Goal: Task Accomplishment & Management: Complete application form

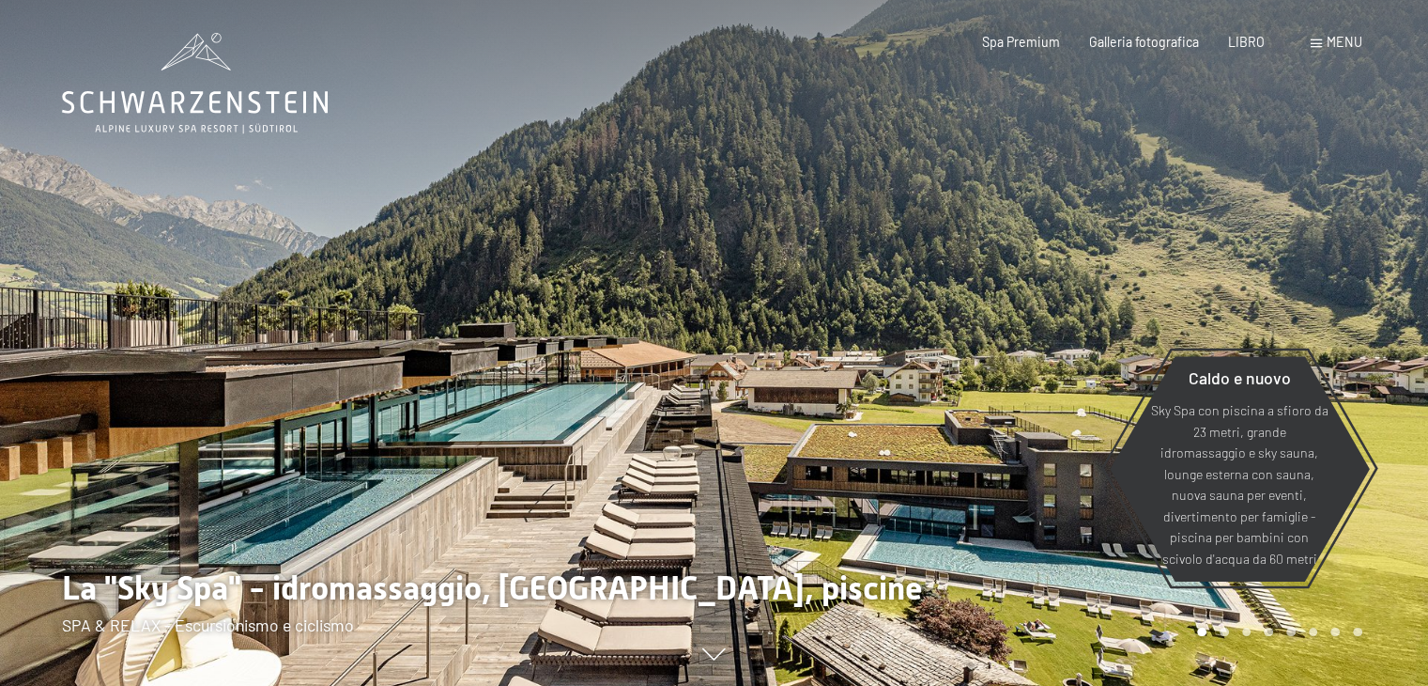
click at [1328, 35] on font "menu" at bounding box center [1345, 42] width 36 height 16
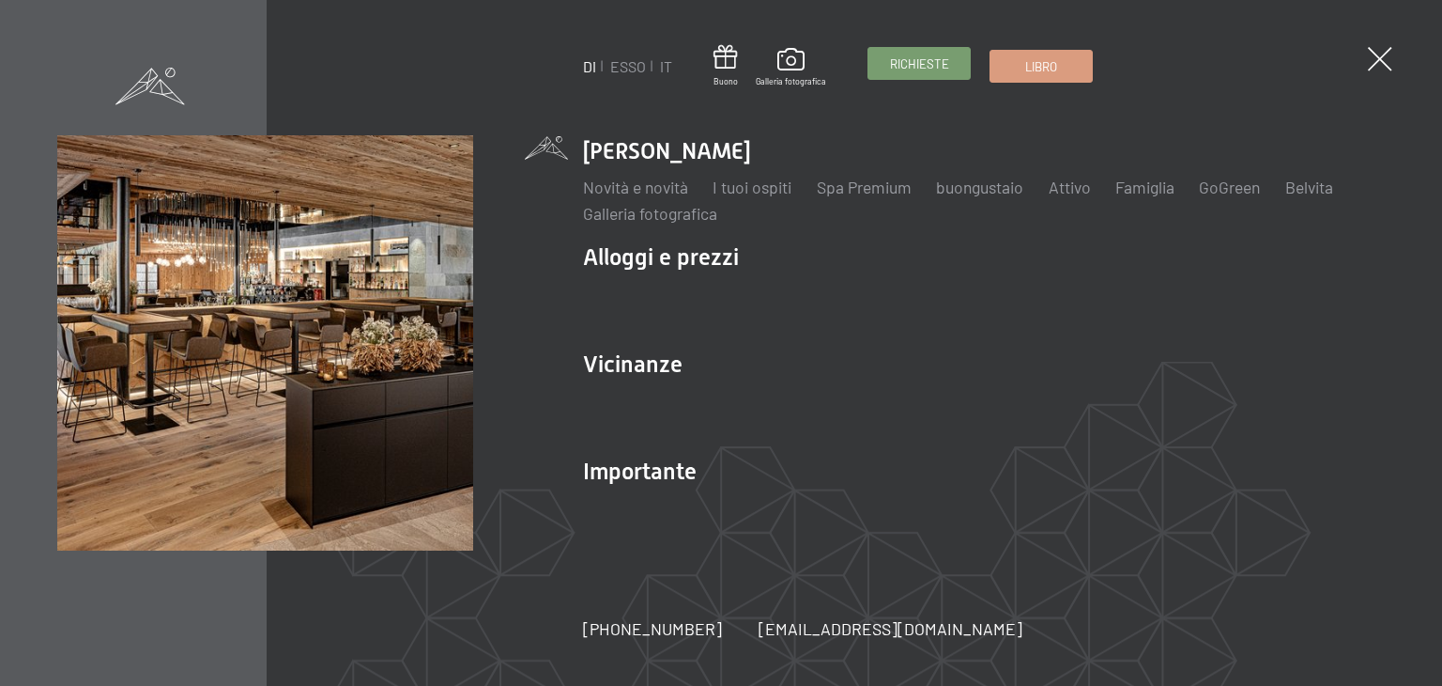
click at [928, 57] on font "Richieste" at bounding box center [919, 63] width 59 height 15
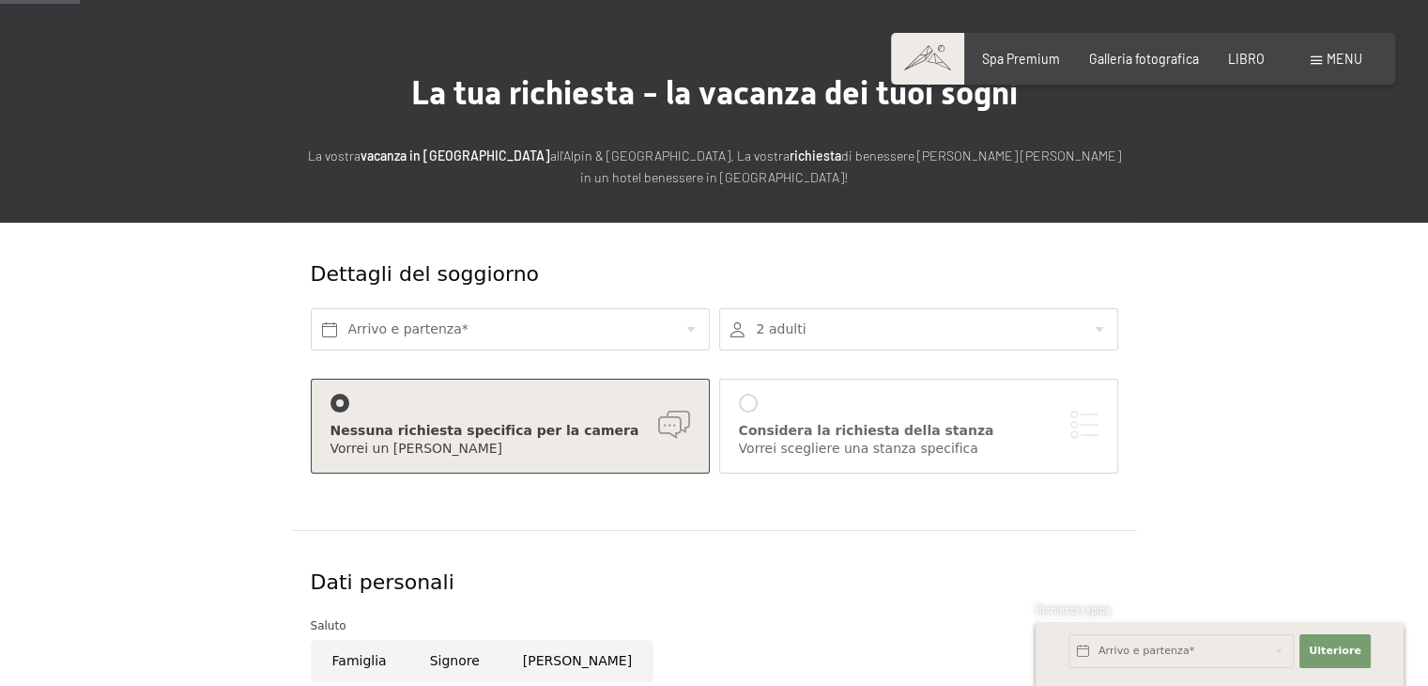
scroll to position [94, 0]
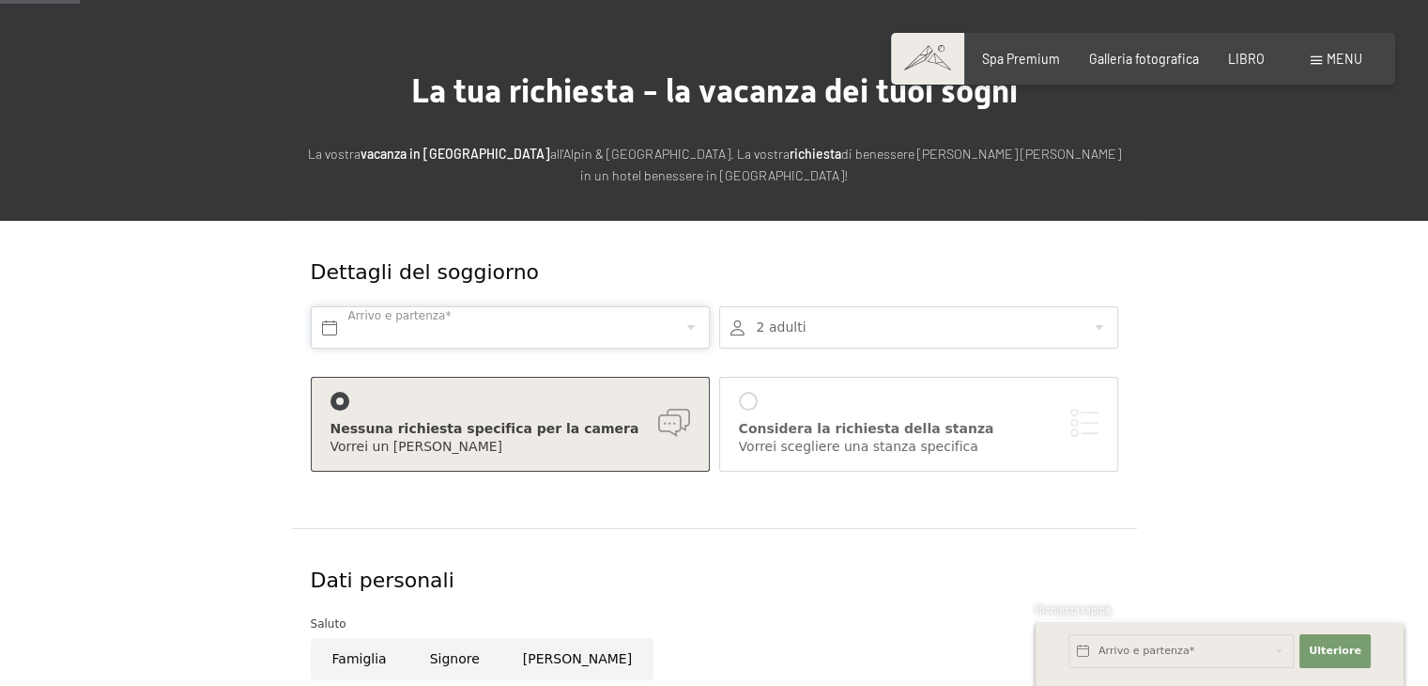
click at [379, 331] on input "text" at bounding box center [510, 327] width 399 height 42
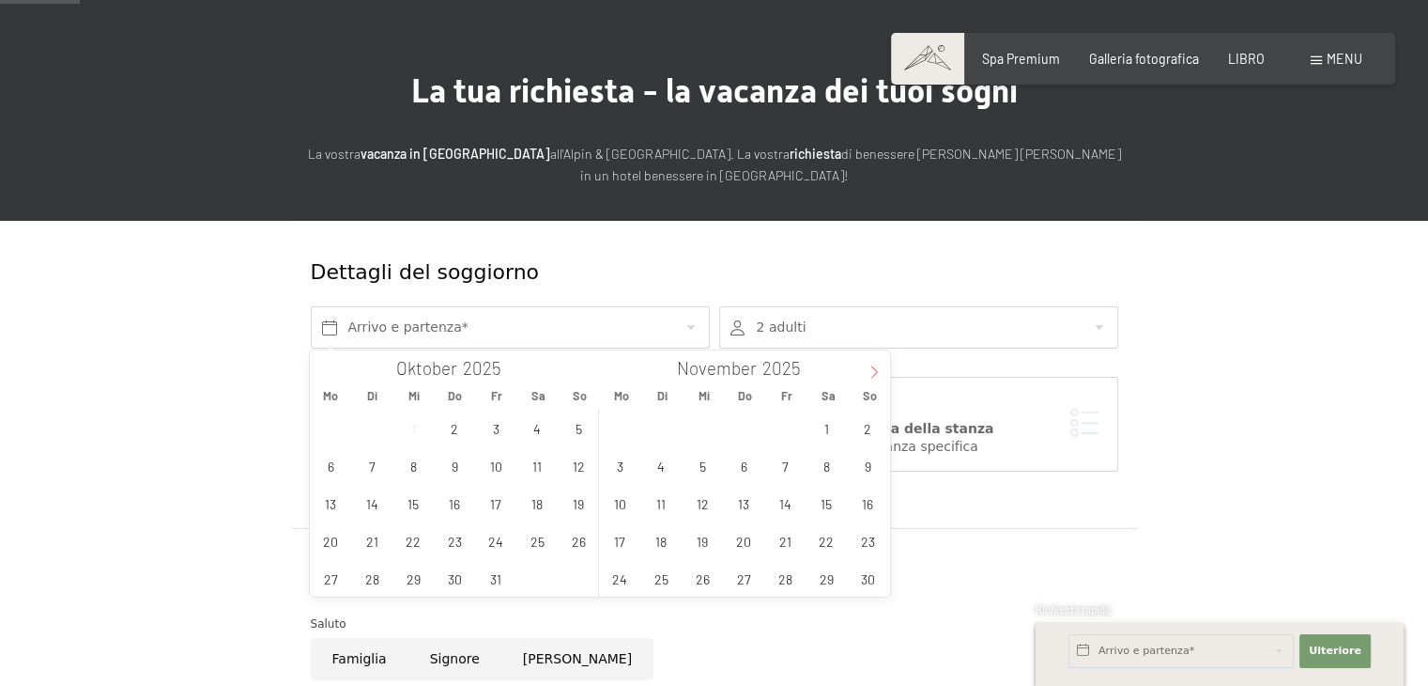
click at [875, 365] on span at bounding box center [874, 366] width 32 height 32
type input "2026"
click at [875, 365] on span at bounding box center [874, 366] width 32 height 32
type input "2026"
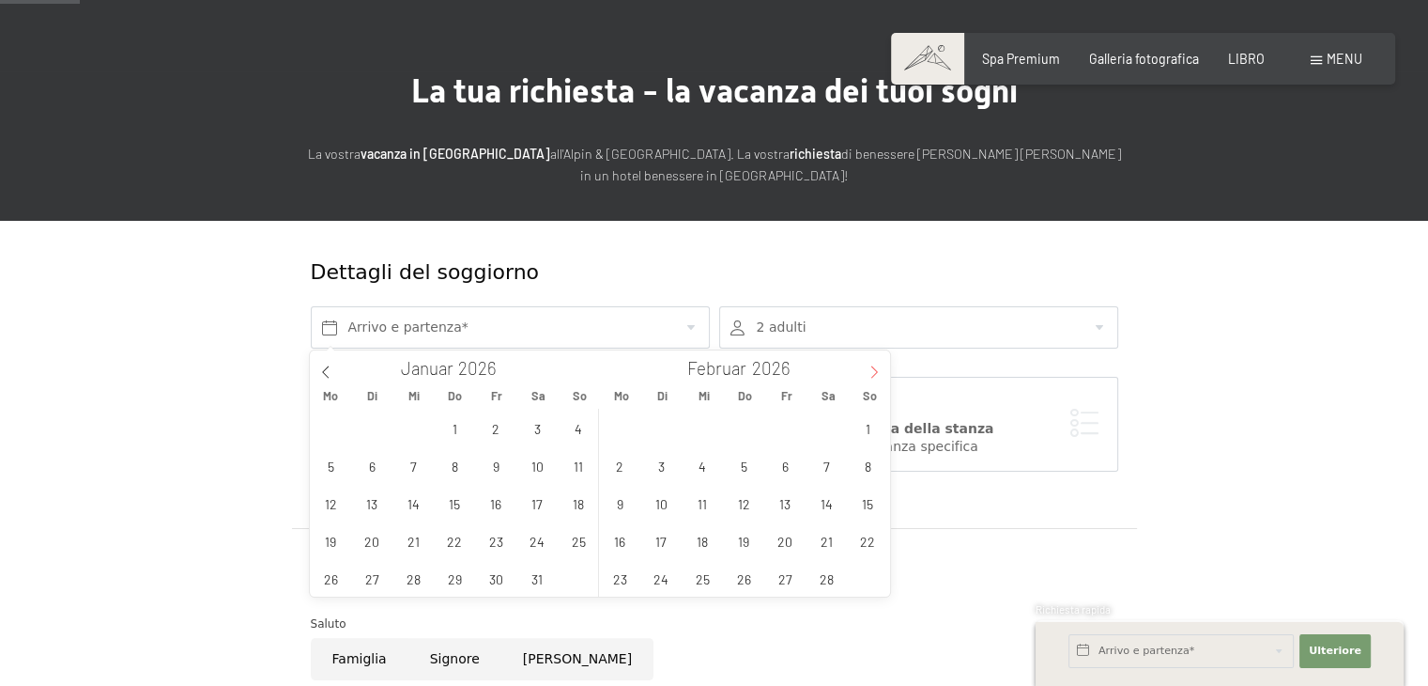
click at [875, 365] on span at bounding box center [874, 366] width 32 height 32
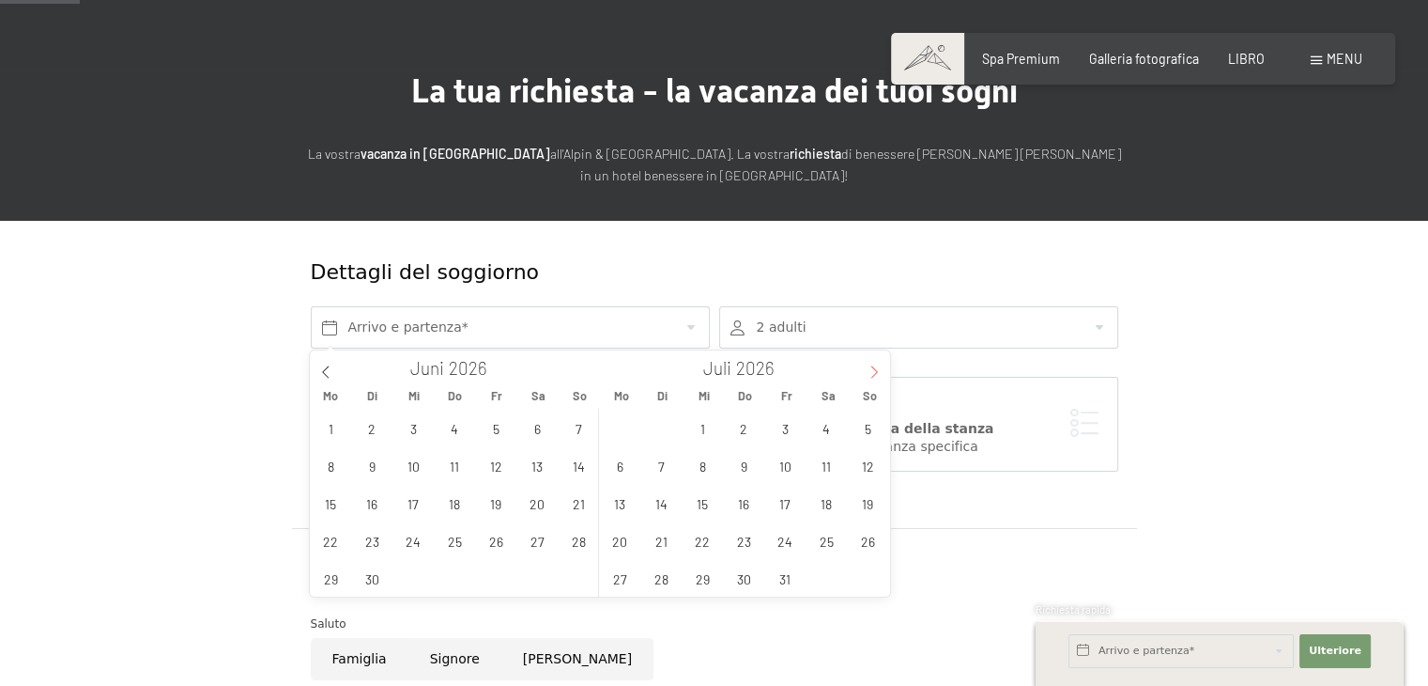
click at [875, 365] on span at bounding box center [874, 366] width 32 height 32
click at [620, 500] on span "10" at bounding box center [620, 503] width 37 height 37
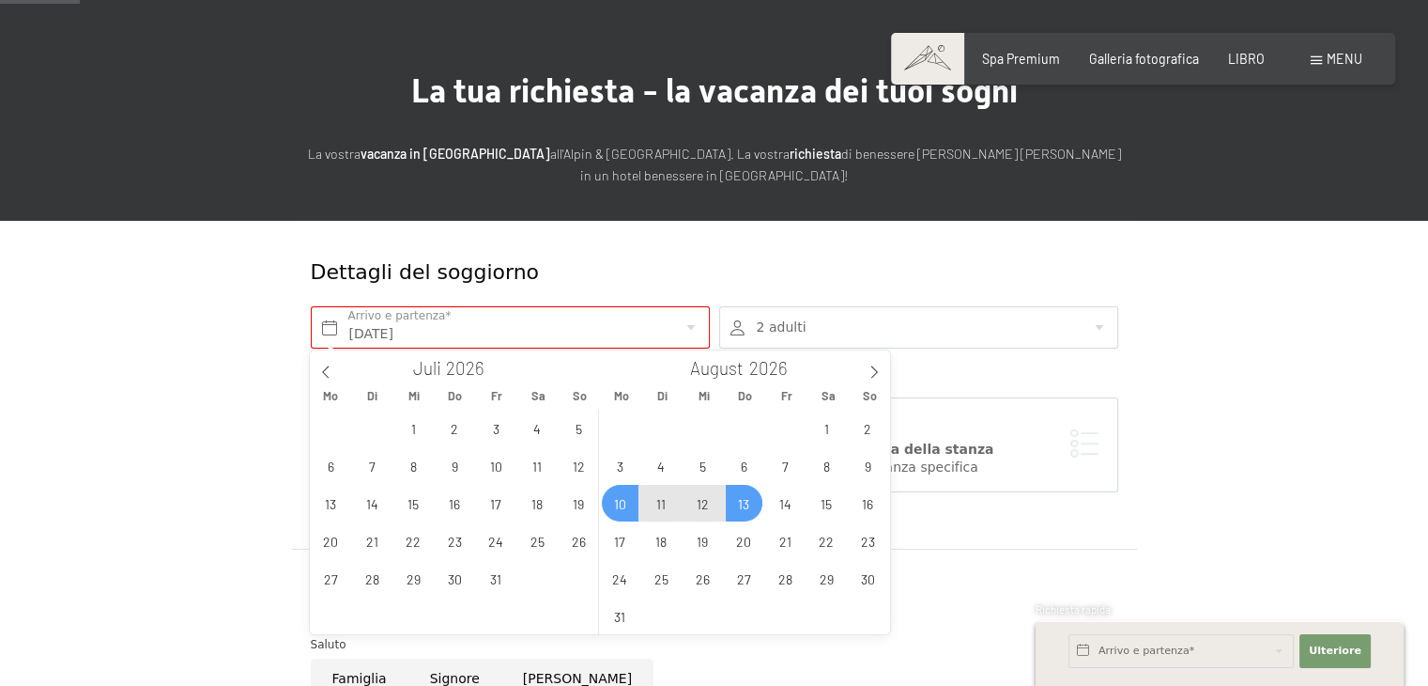
click at [742, 502] on span "13" at bounding box center [744, 503] width 37 height 37
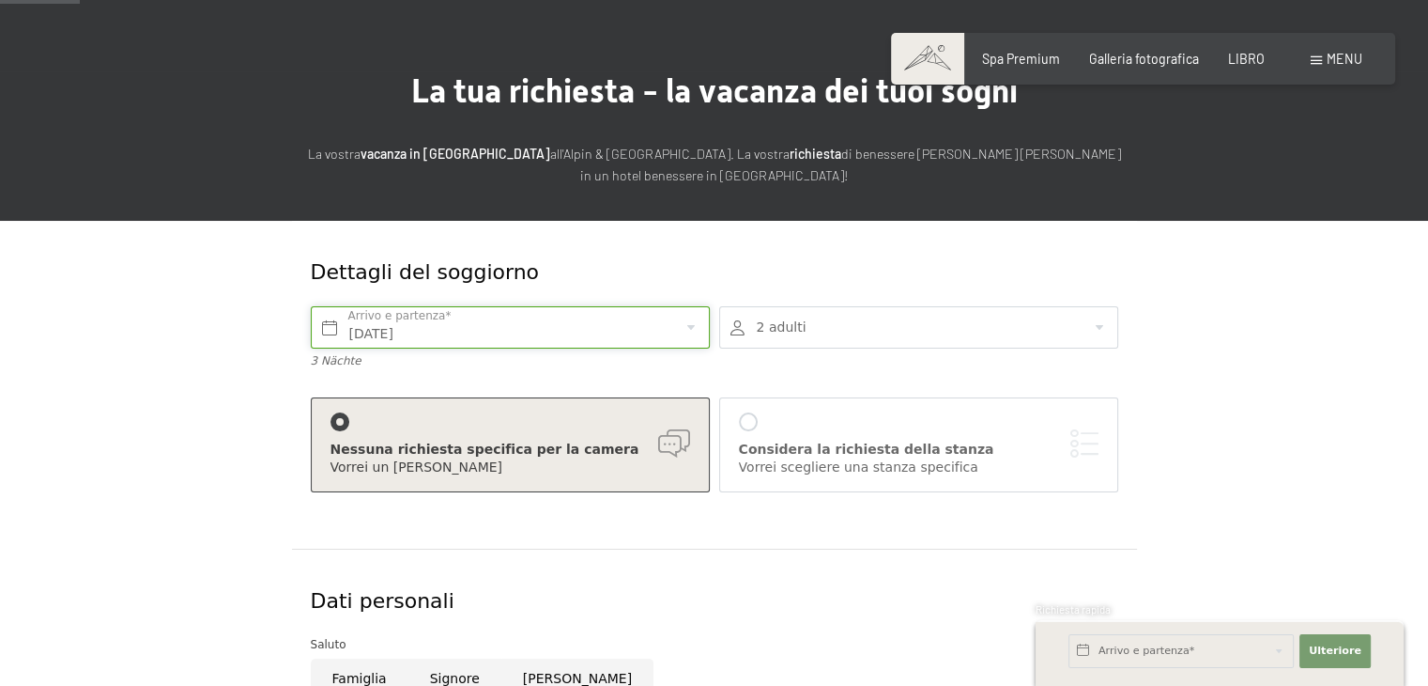
type input "Mo. 10.08.2026 - Do. 13.08.2026"
click at [817, 322] on div at bounding box center [918, 327] width 399 height 42
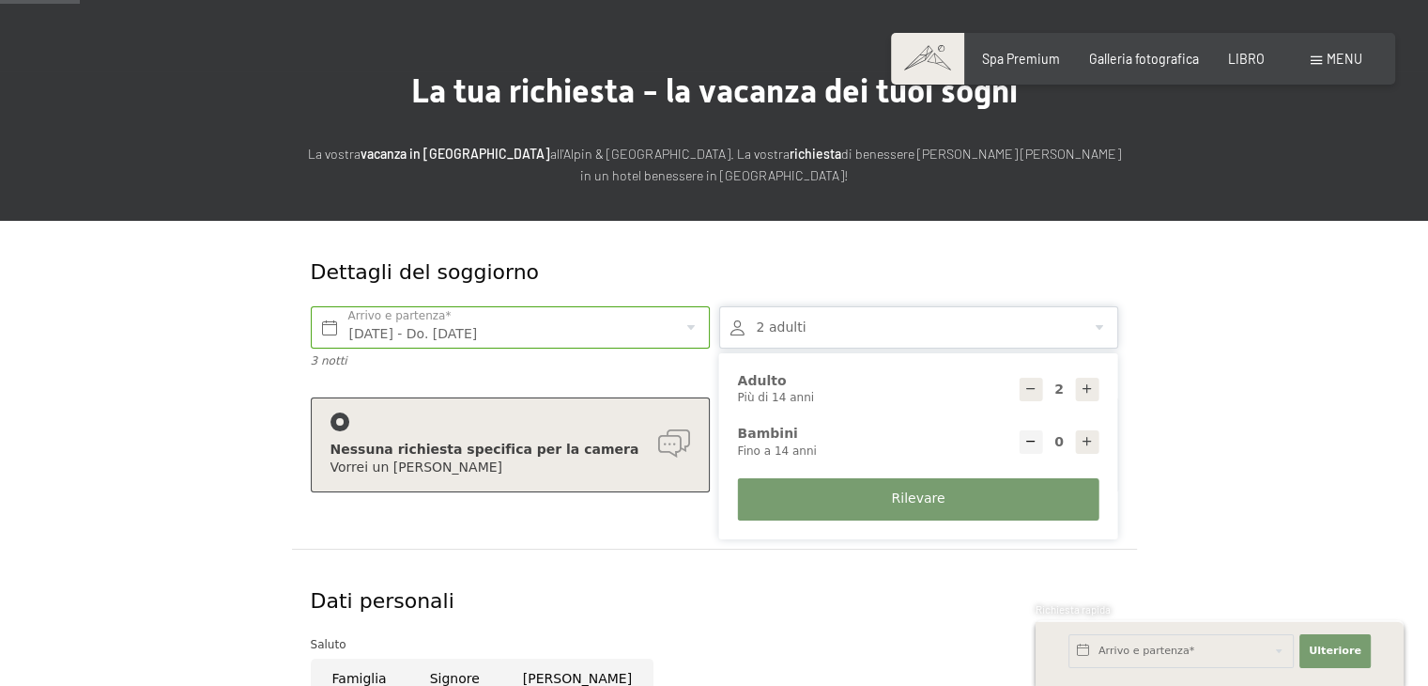
click at [1090, 436] on icon at bounding box center [1087, 441] width 13 height 13
type input "1"
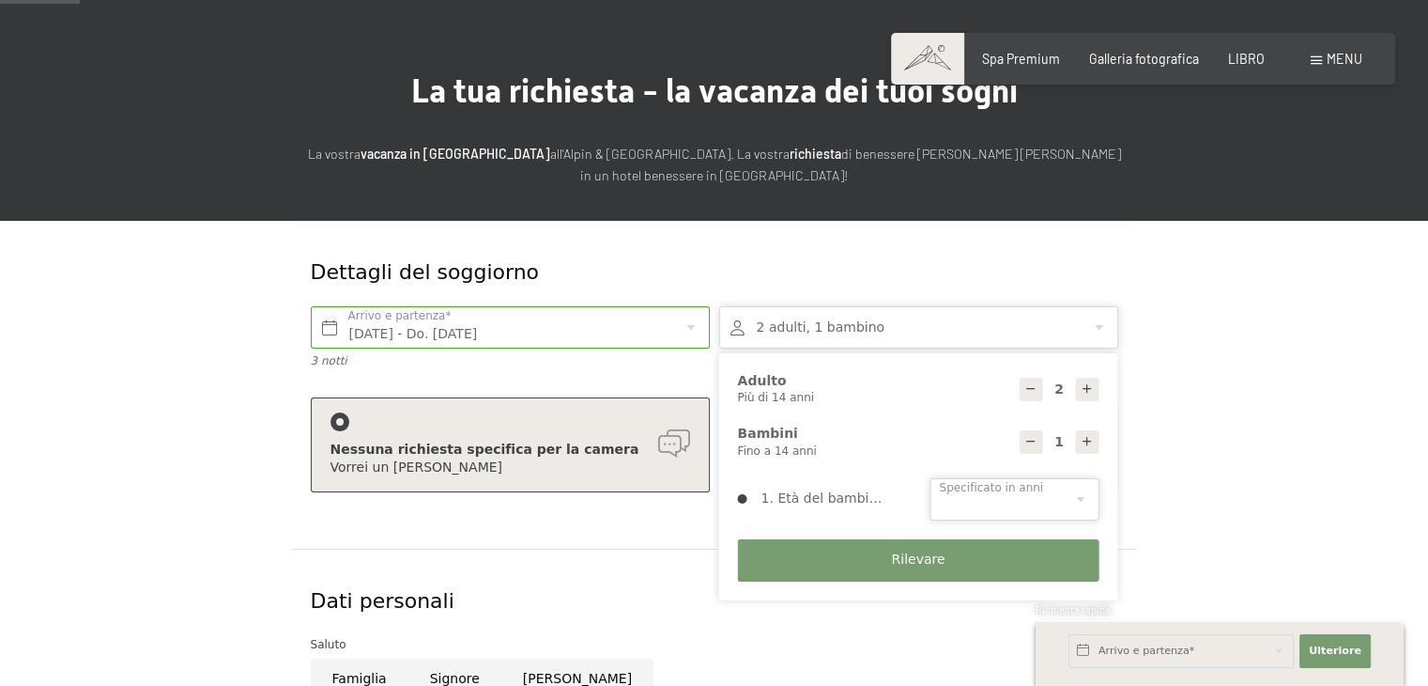
click at [1060, 493] on select "0 1 2 3 4 5 6 7 8 9 10 11 12 13 14" at bounding box center [1015, 499] width 169 height 42
select select "2"
click at [931, 478] on select "0 1 2 3 4 5 6 7 8 9 10 11 12 13 14" at bounding box center [1015, 499] width 169 height 42
click at [1225, 399] on form "Dettagli del soggiorno Mo. 10.08.2026 - Do. 13.08.2026 Arrivo e partenza* 3 not…" at bounding box center [714, 692] width 1128 height 942
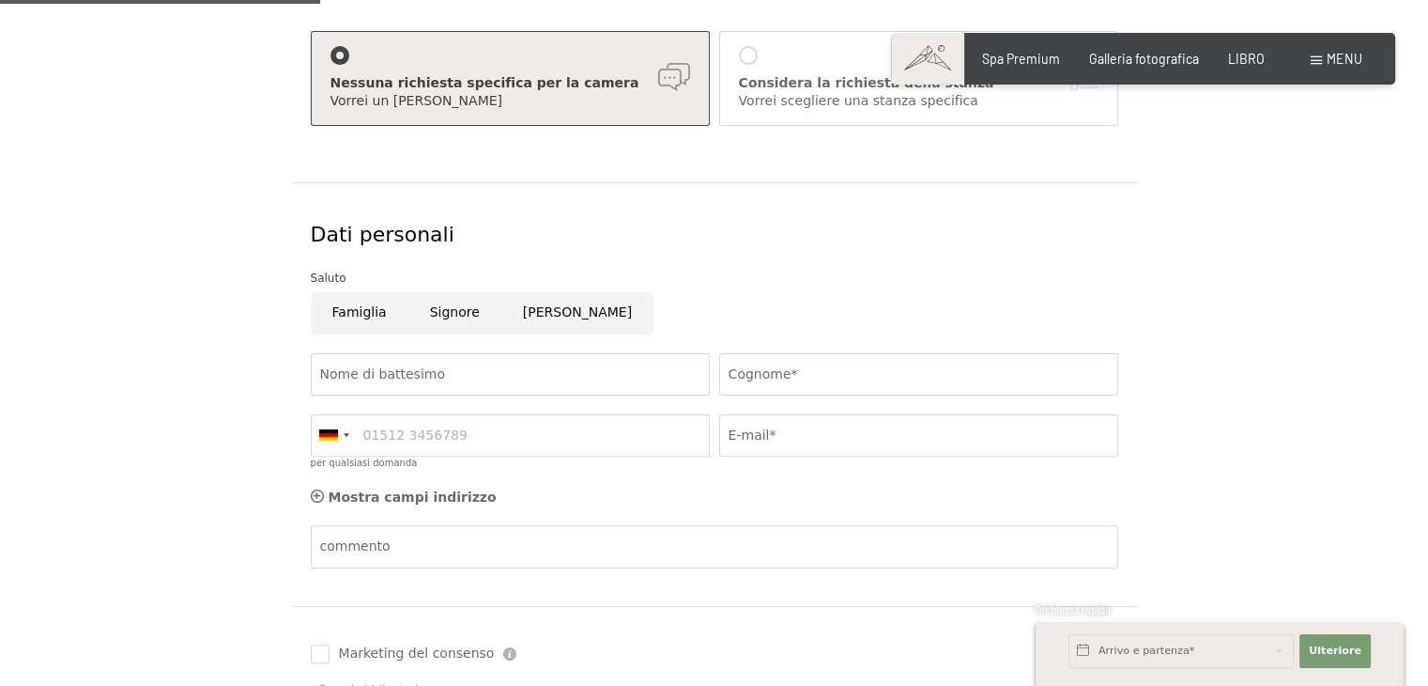
scroll to position [470, 0]
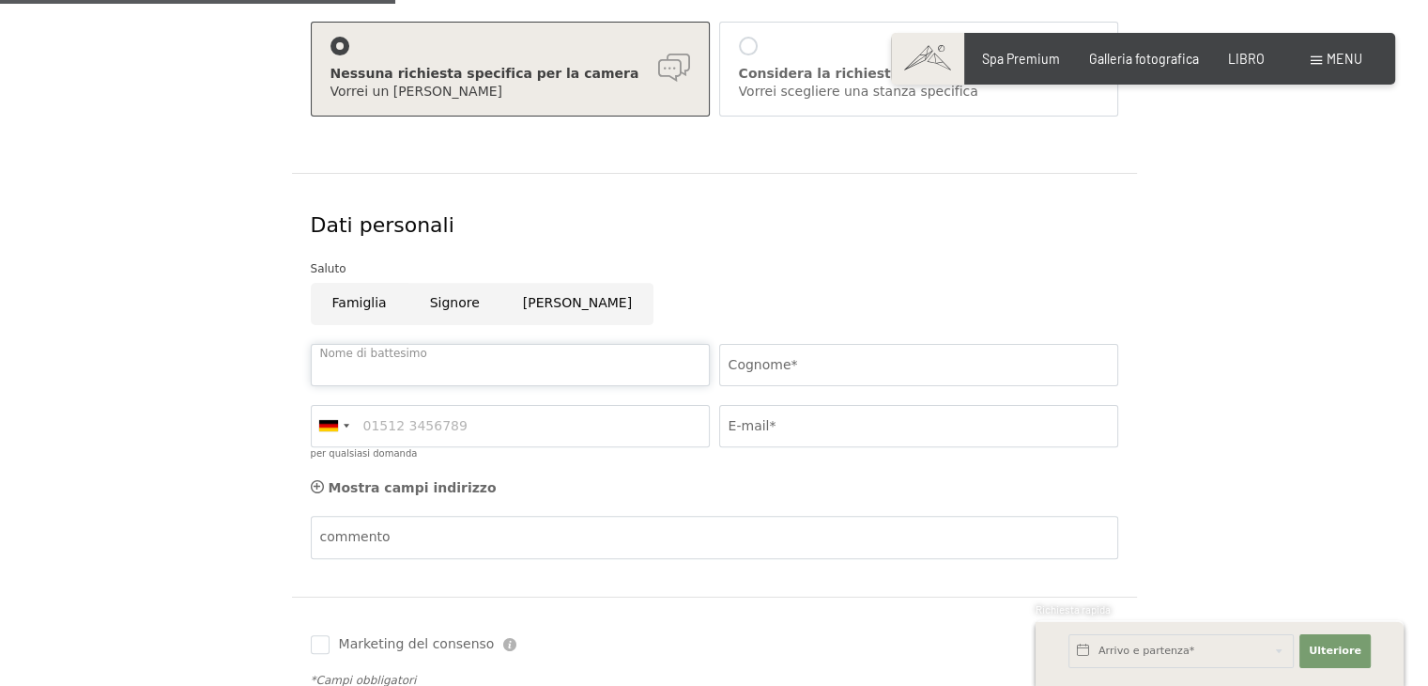
click at [363, 359] on input "Nome di battesimo" at bounding box center [510, 365] width 399 height 42
type input "Valeria"
click at [834, 366] on input "Cognome*" at bounding box center [918, 365] width 399 height 42
type input "Manni"
click at [337, 417] on div at bounding box center [333, 426] width 43 height 40
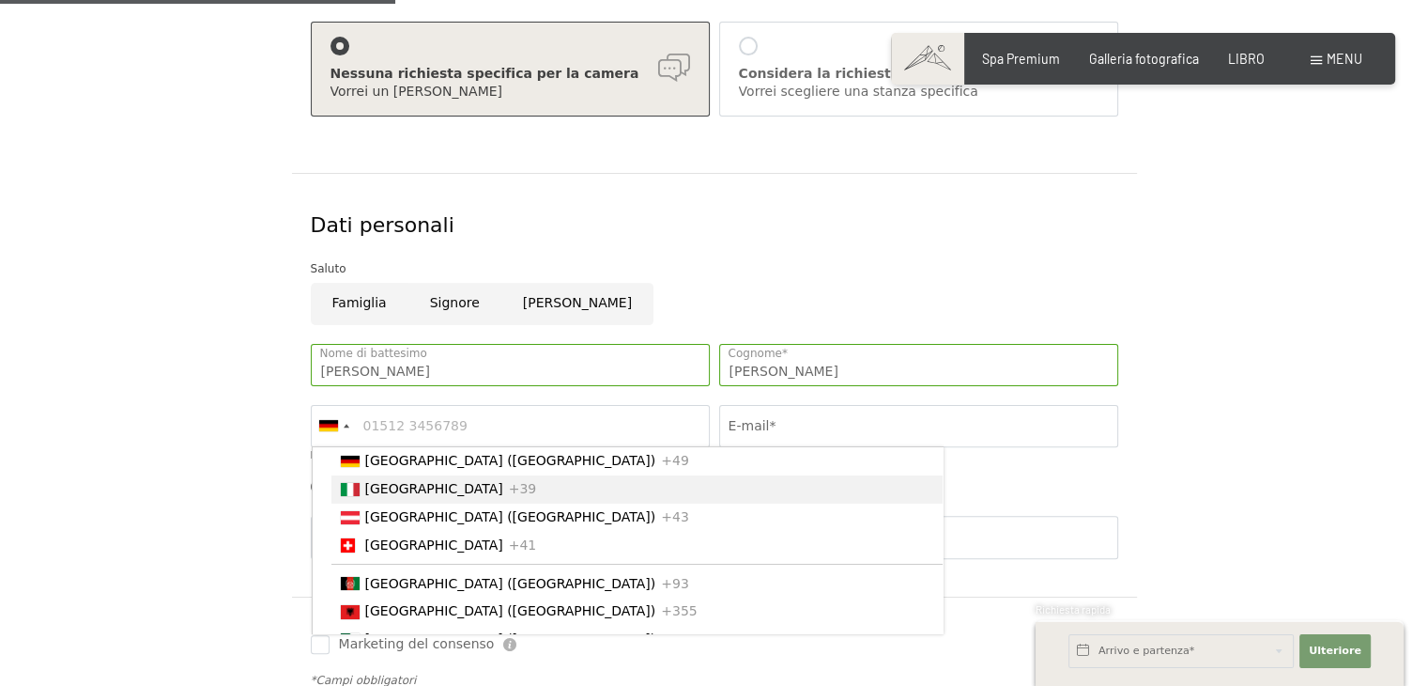
click at [385, 489] on font "[GEOGRAPHIC_DATA]" at bounding box center [434, 488] width 138 height 15
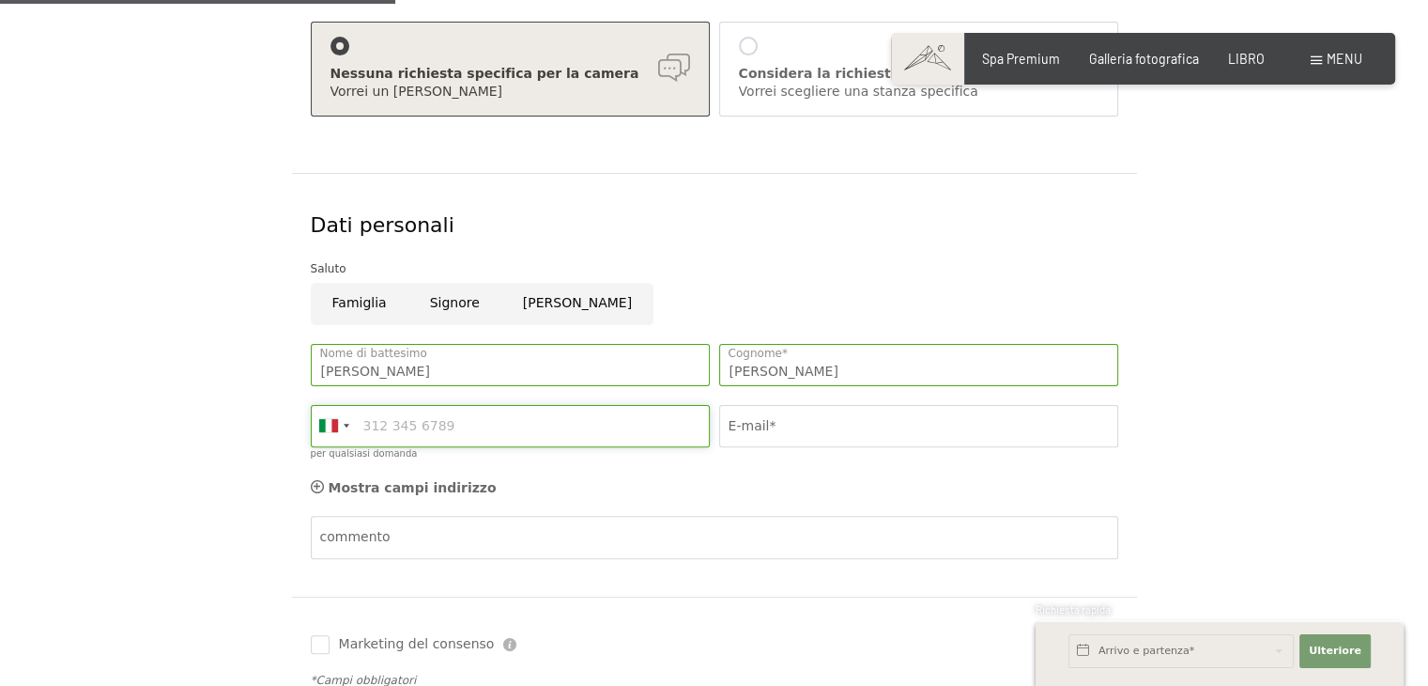
click at [394, 419] on input "per qualsiasi domanda" at bounding box center [510, 426] width 399 height 42
type input "3339579633"
click at [779, 425] on input "E-mail*" at bounding box center [918, 426] width 399 height 42
type input "valemanni1993@gmail.com"
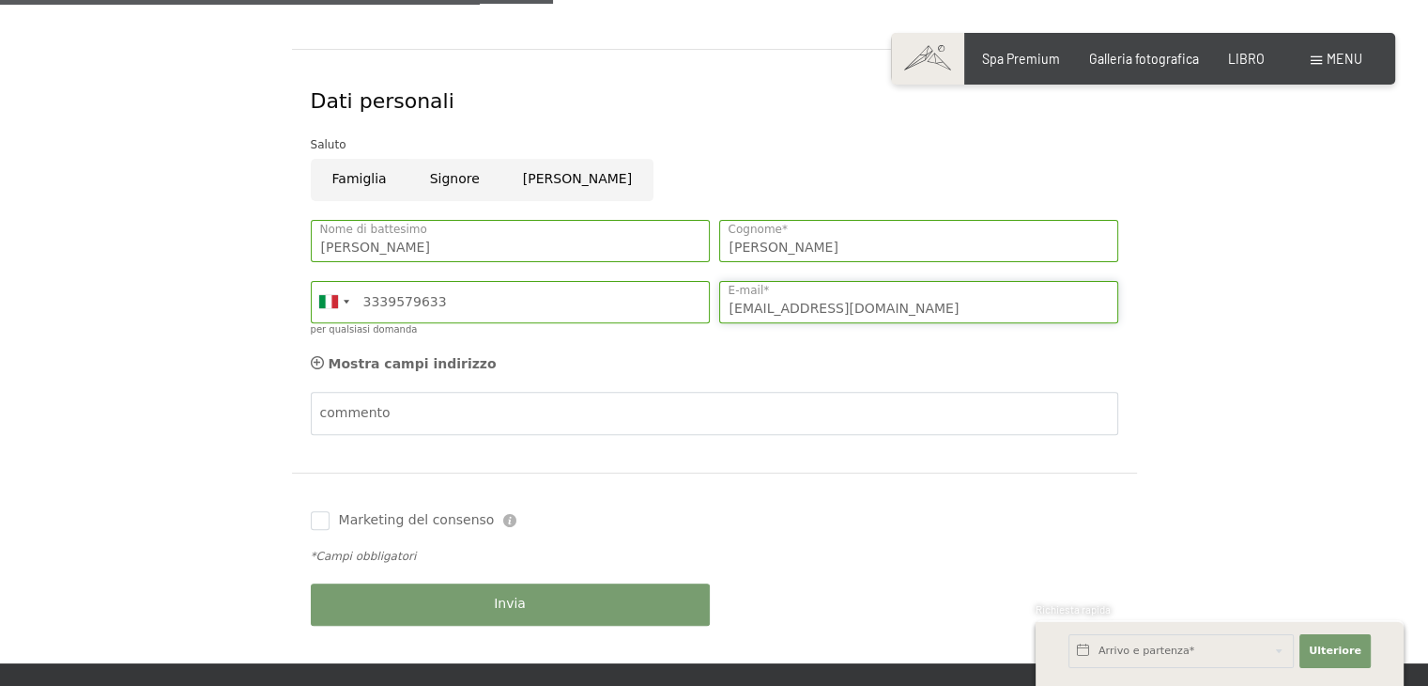
scroll to position [657, 0]
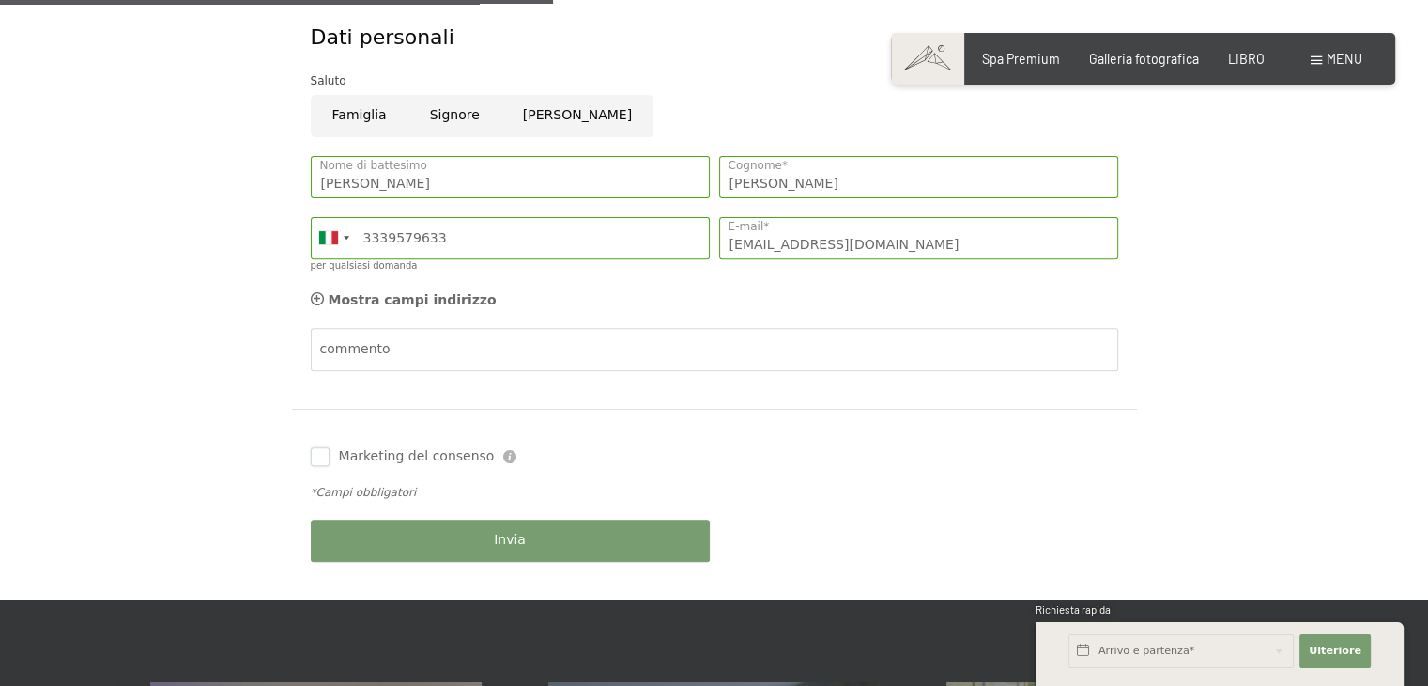
click at [322, 462] on input "Marketing del consenso" at bounding box center [320, 456] width 19 height 19
checkbox input "false"
click at [413, 543] on button "Invia" at bounding box center [510, 540] width 399 height 42
